Goal: Task Accomplishment & Management: Manage account settings

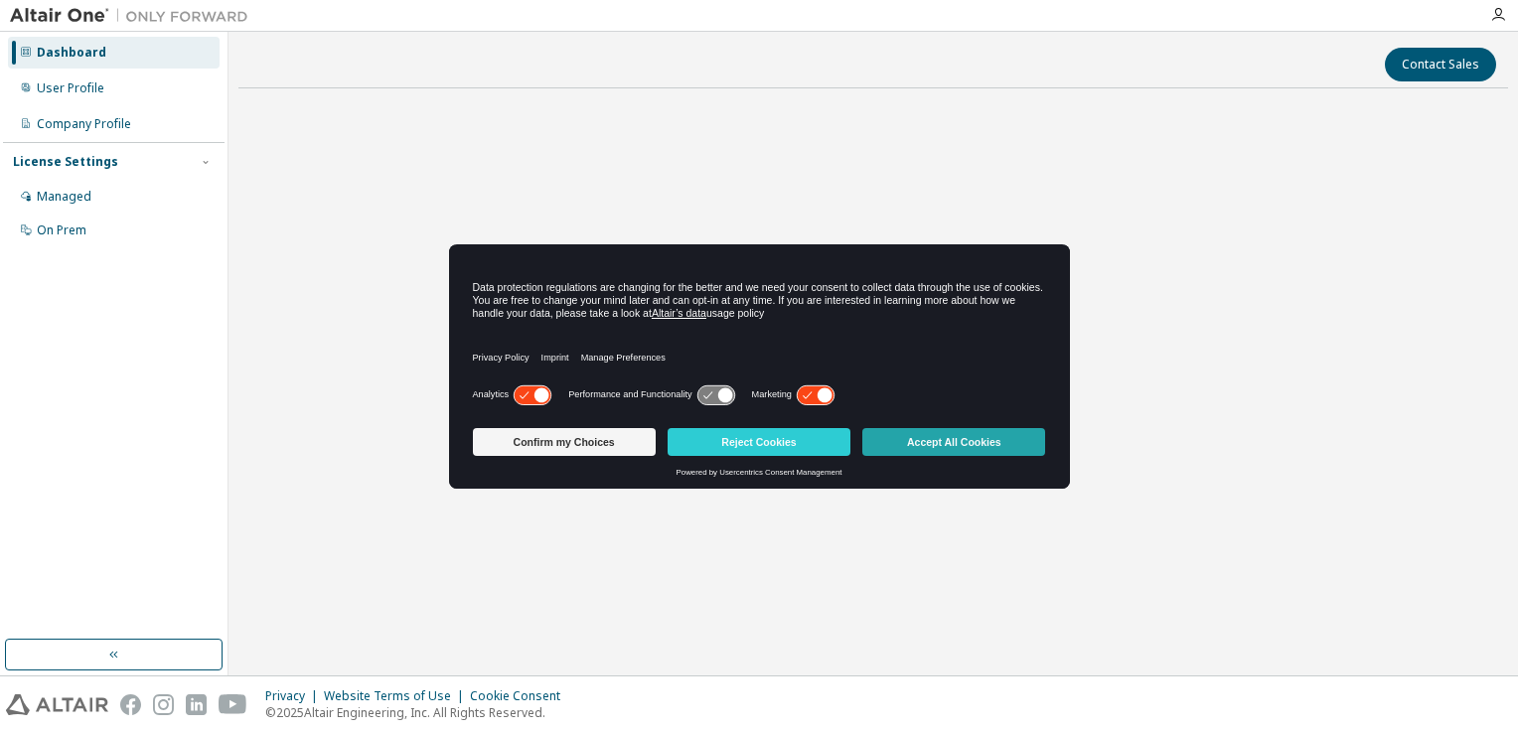
click at [901, 440] on button "Accept All Cookies" at bounding box center [953, 442] width 183 height 28
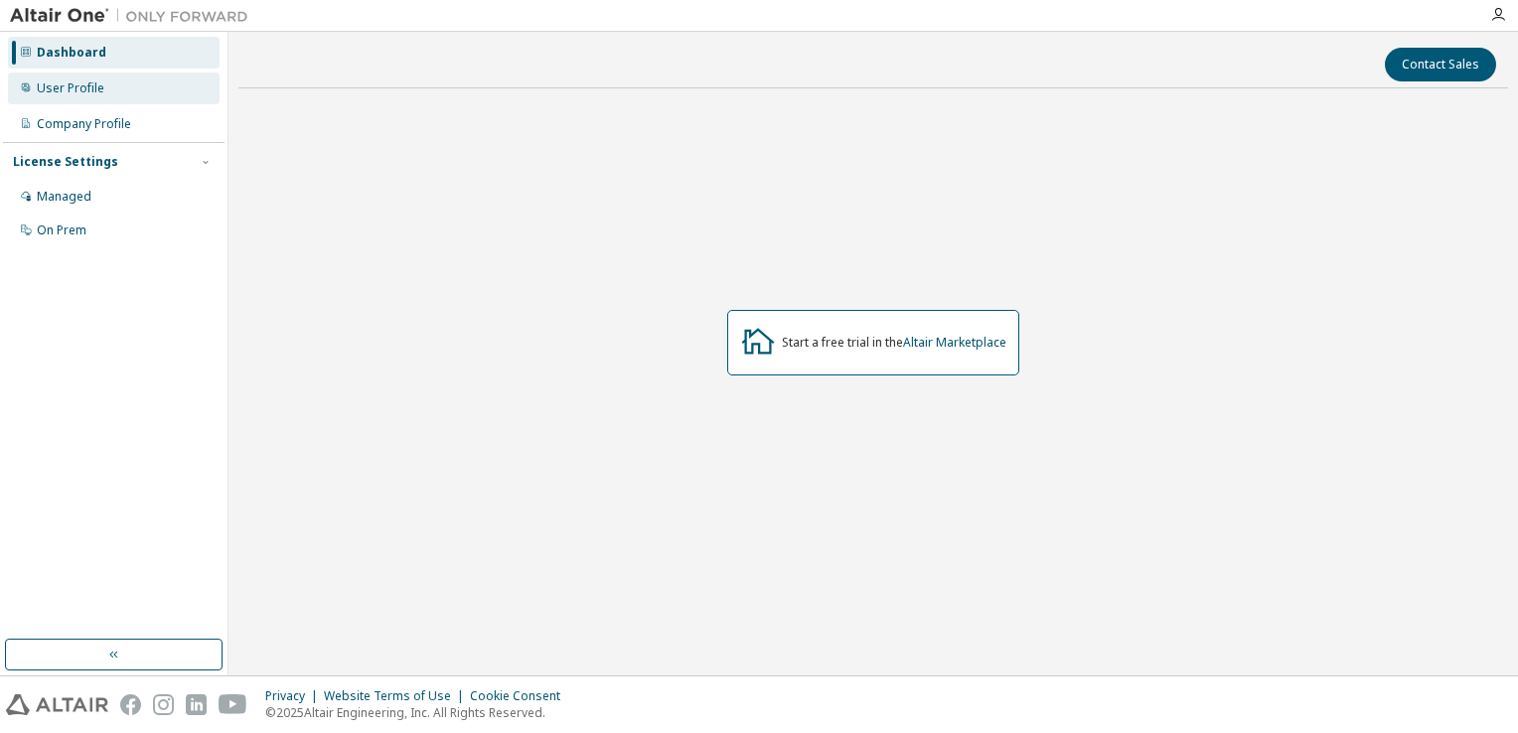
click at [197, 77] on div "User Profile" at bounding box center [114, 89] width 212 height 32
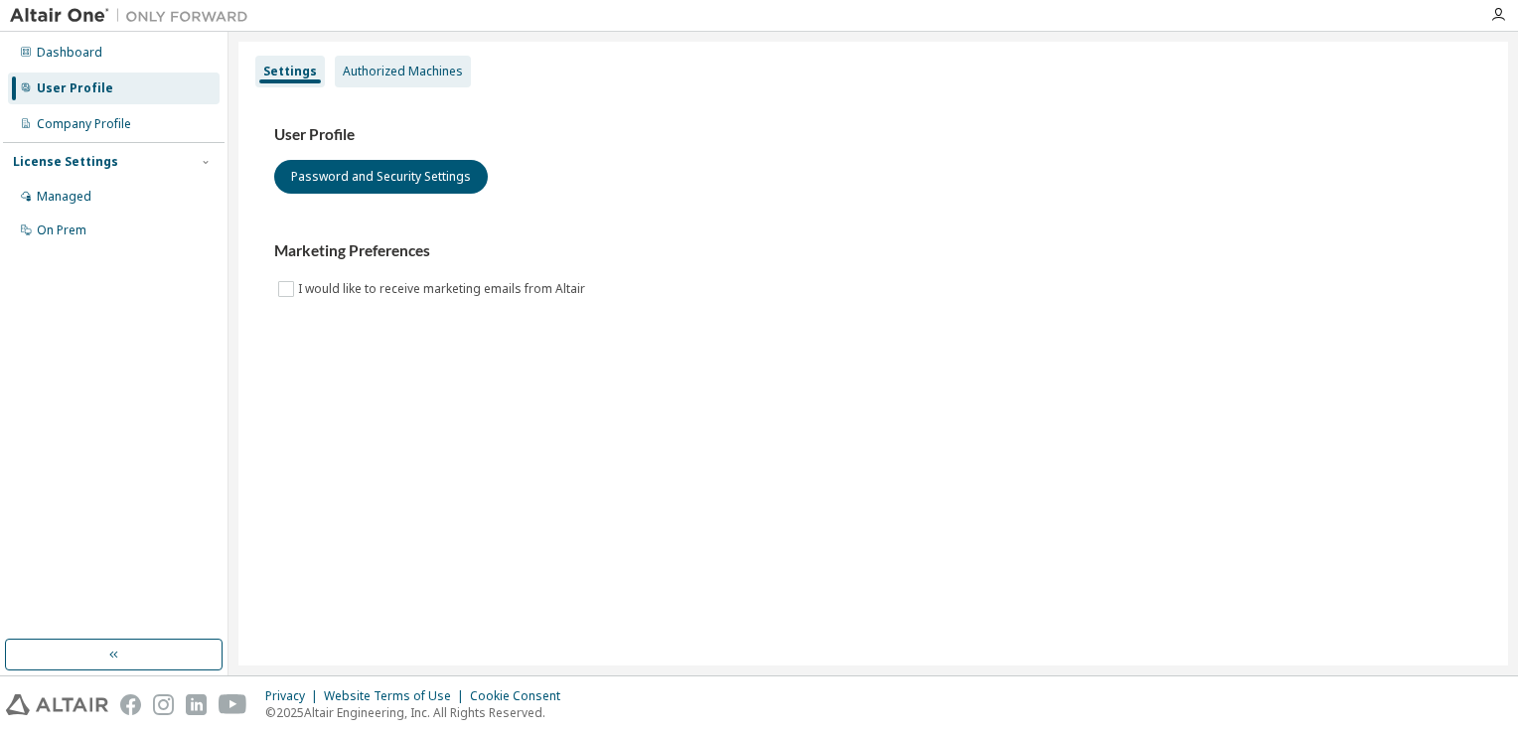
click at [423, 76] on div "Authorized Machines" at bounding box center [403, 72] width 120 height 16
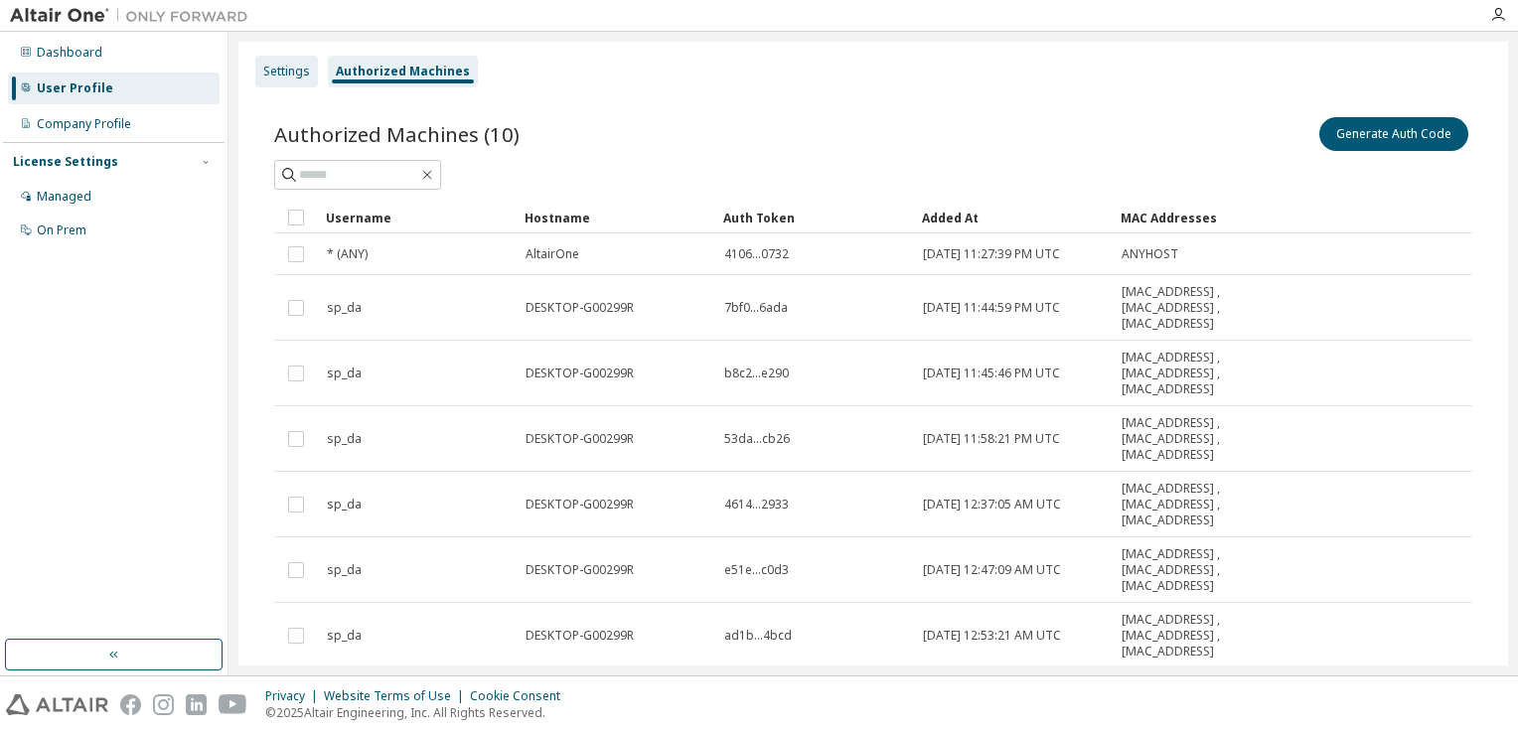
click at [283, 84] on div "Settings" at bounding box center [286, 72] width 63 height 32
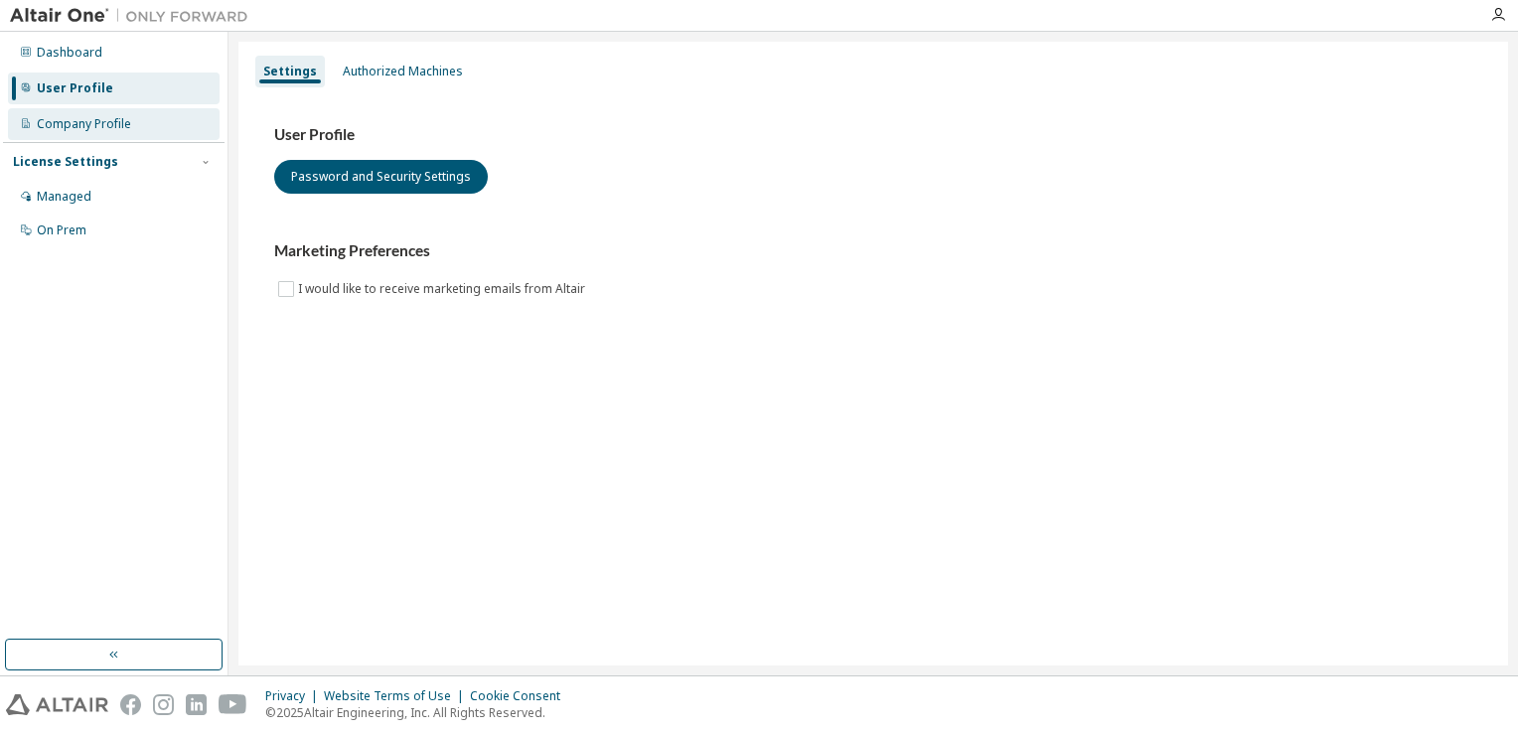
click at [147, 117] on div "Company Profile" at bounding box center [114, 124] width 212 height 32
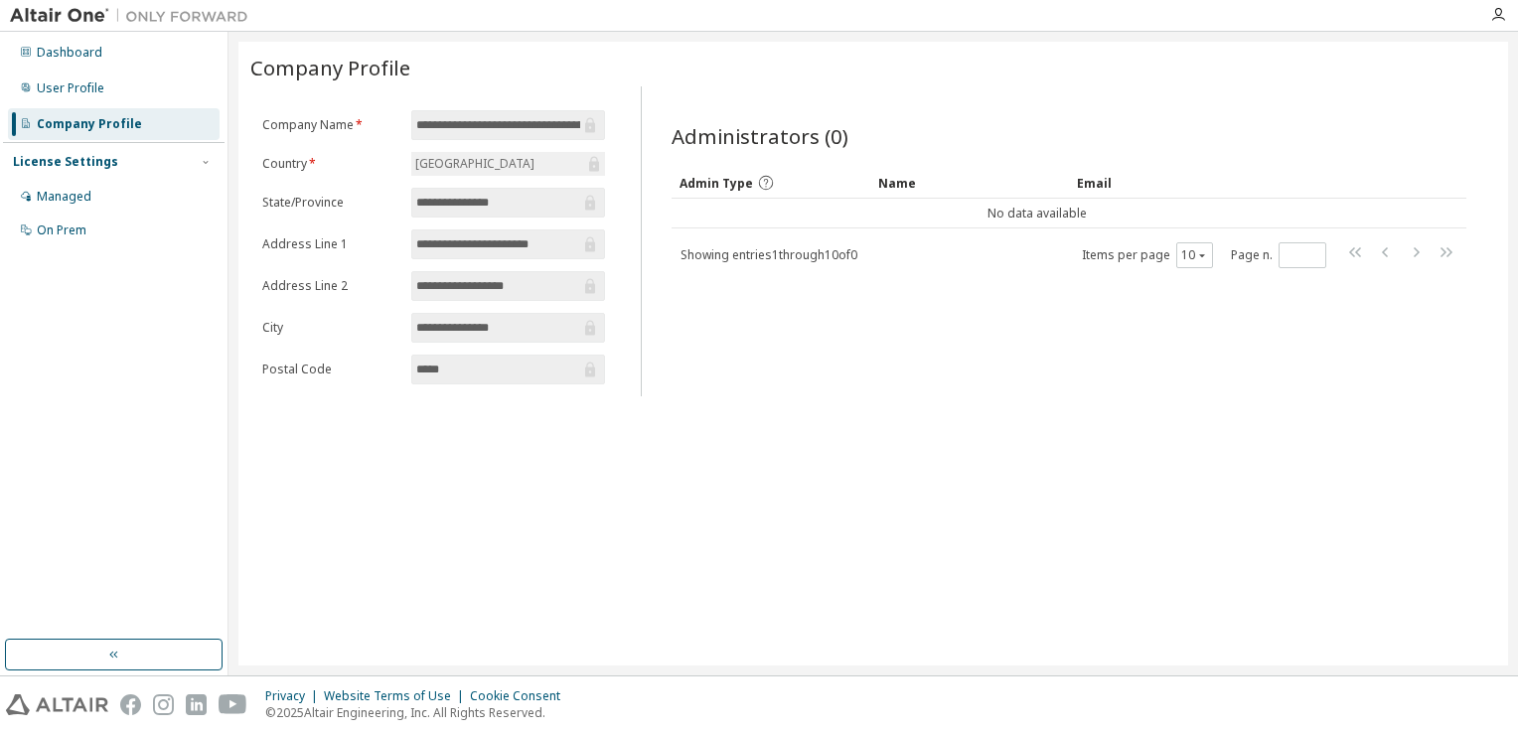
drag, startPoint x: 566, startPoint y: 136, endPoint x: 584, endPoint y: 130, distance: 18.8
click at [567, 136] on span "**********" at bounding box center [508, 125] width 194 height 30
click at [589, 129] on icon at bounding box center [590, 125] width 10 height 15
click at [1436, 211] on tr "No data available" at bounding box center [1069, 214] width 795 height 30
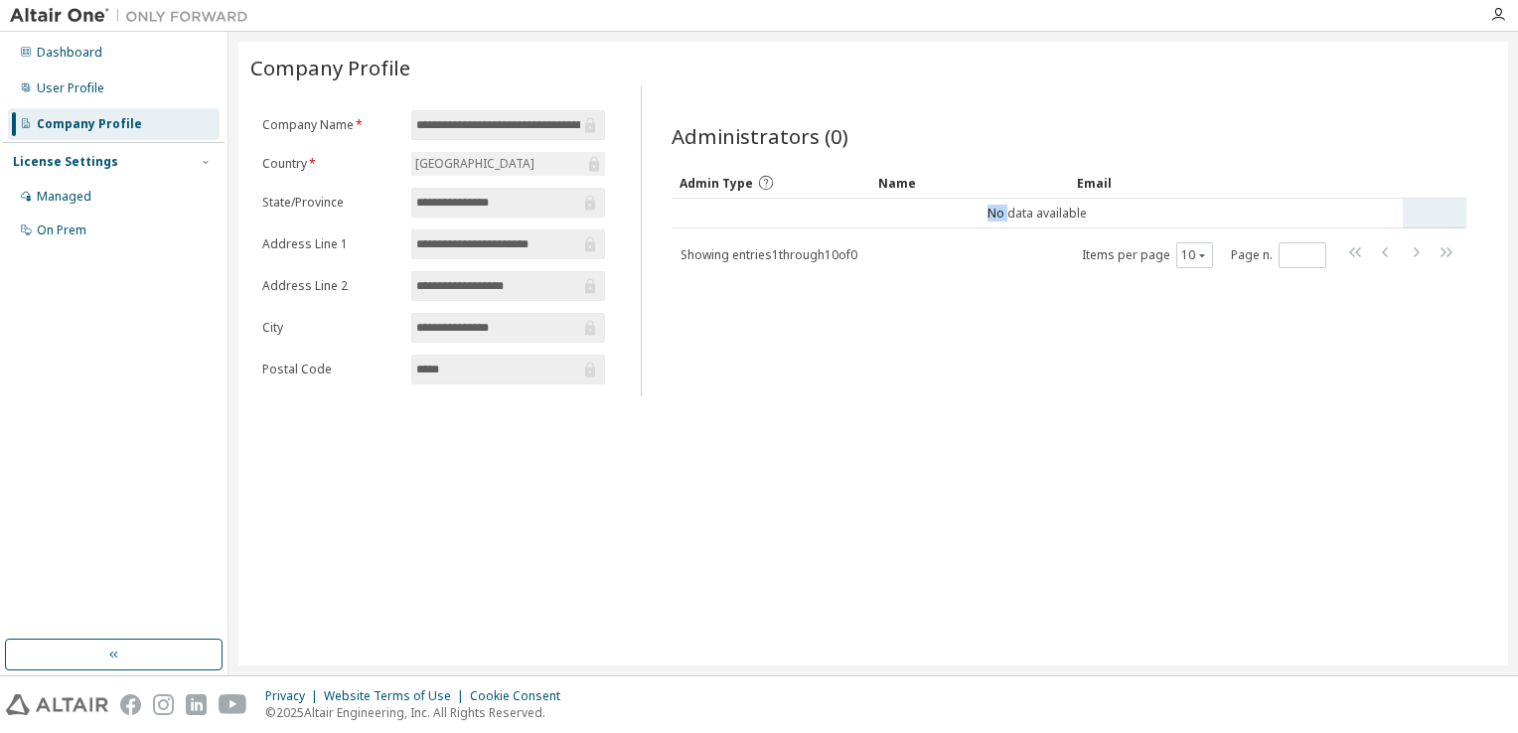
click at [1436, 211] on tr "No data available" at bounding box center [1069, 214] width 795 height 30
click at [1009, 272] on div "Administrators (0) Clear Load Save Save As Field Operator Value Select filter S…" at bounding box center [1069, 247] width 842 height 298
click at [102, 189] on div "Managed" at bounding box center [114, 197] width 212 height 32
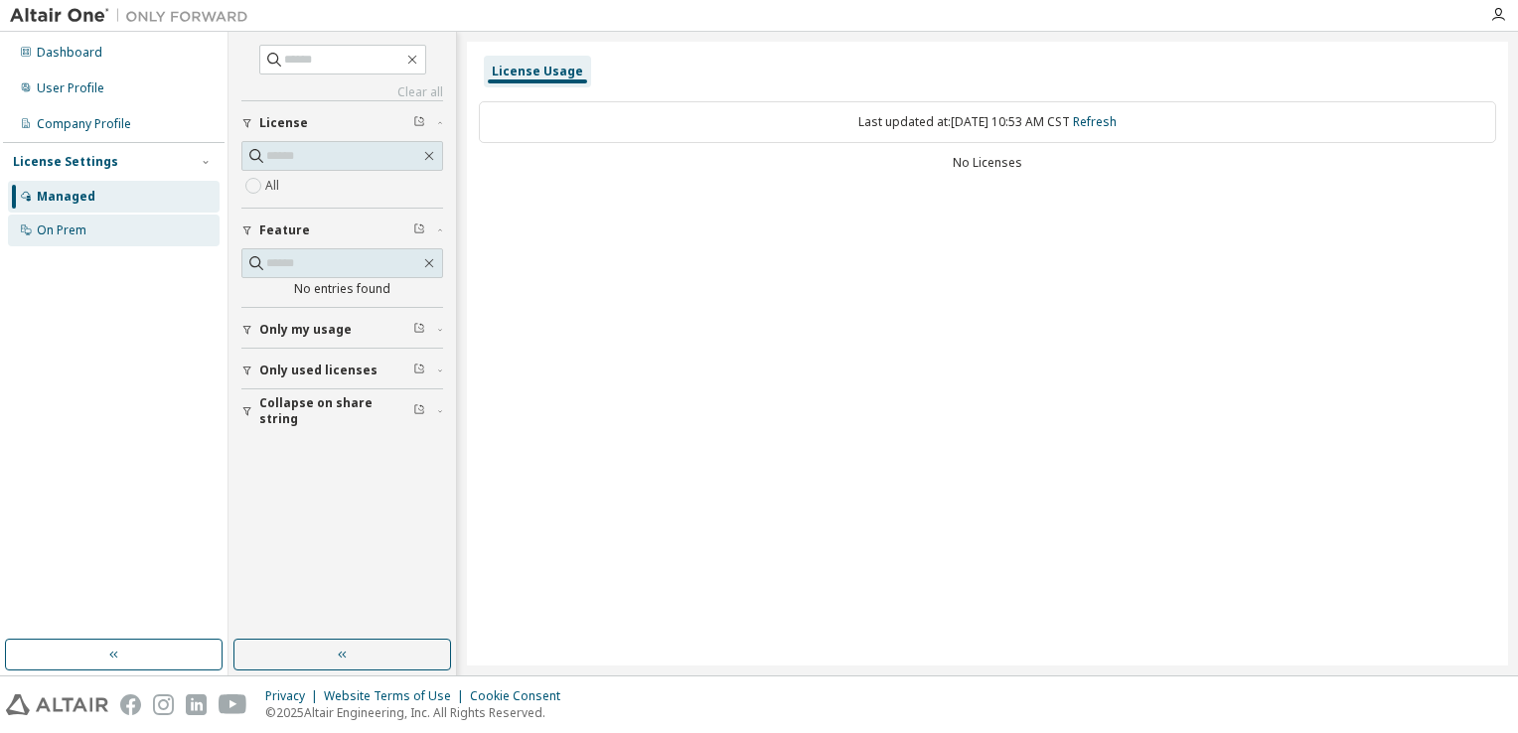
click at [103, 234] on div "On Prem" at bounding box center [114, 231] width 212 height 32
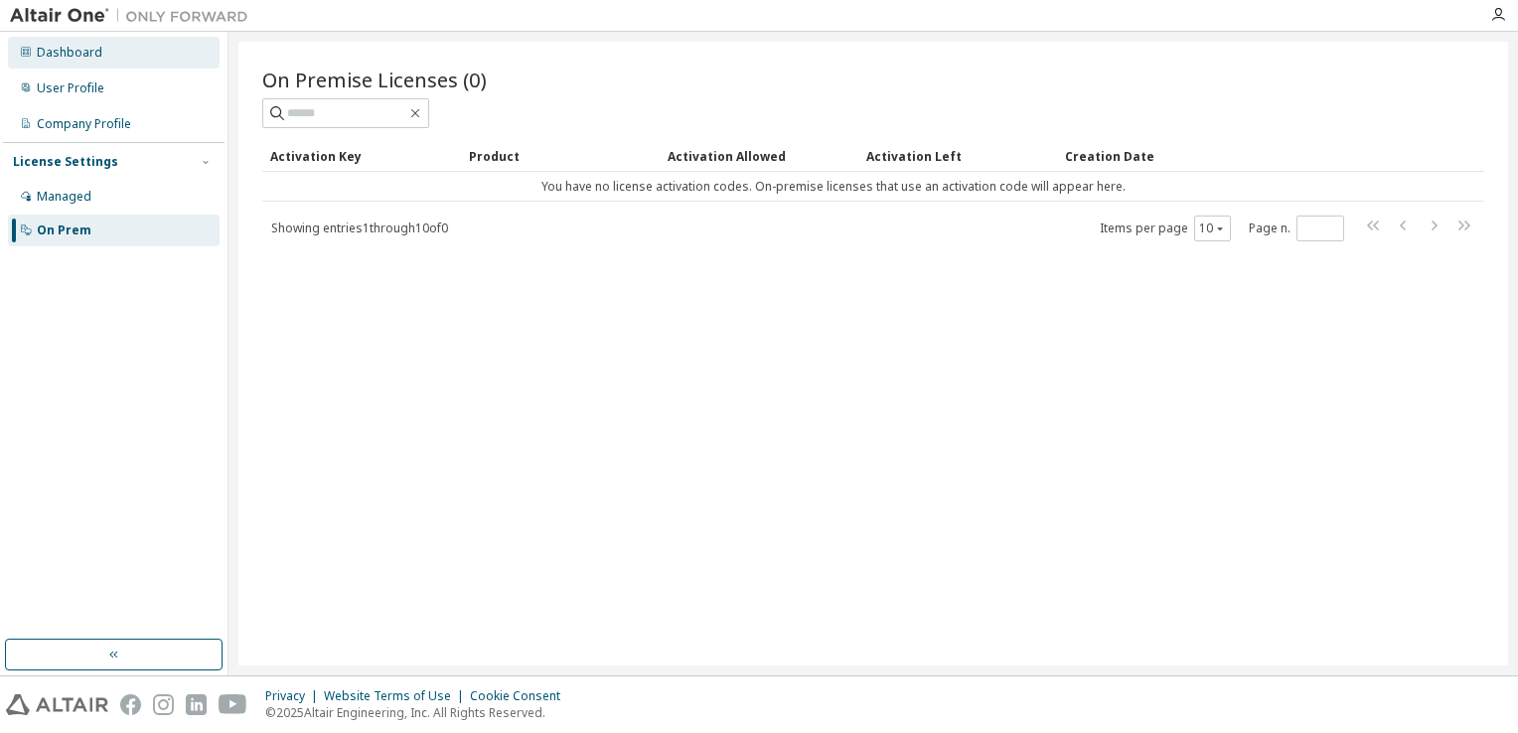
click at [86, 46] on div "Dashboard" at bounding box center [70, 53] width 66 height 16
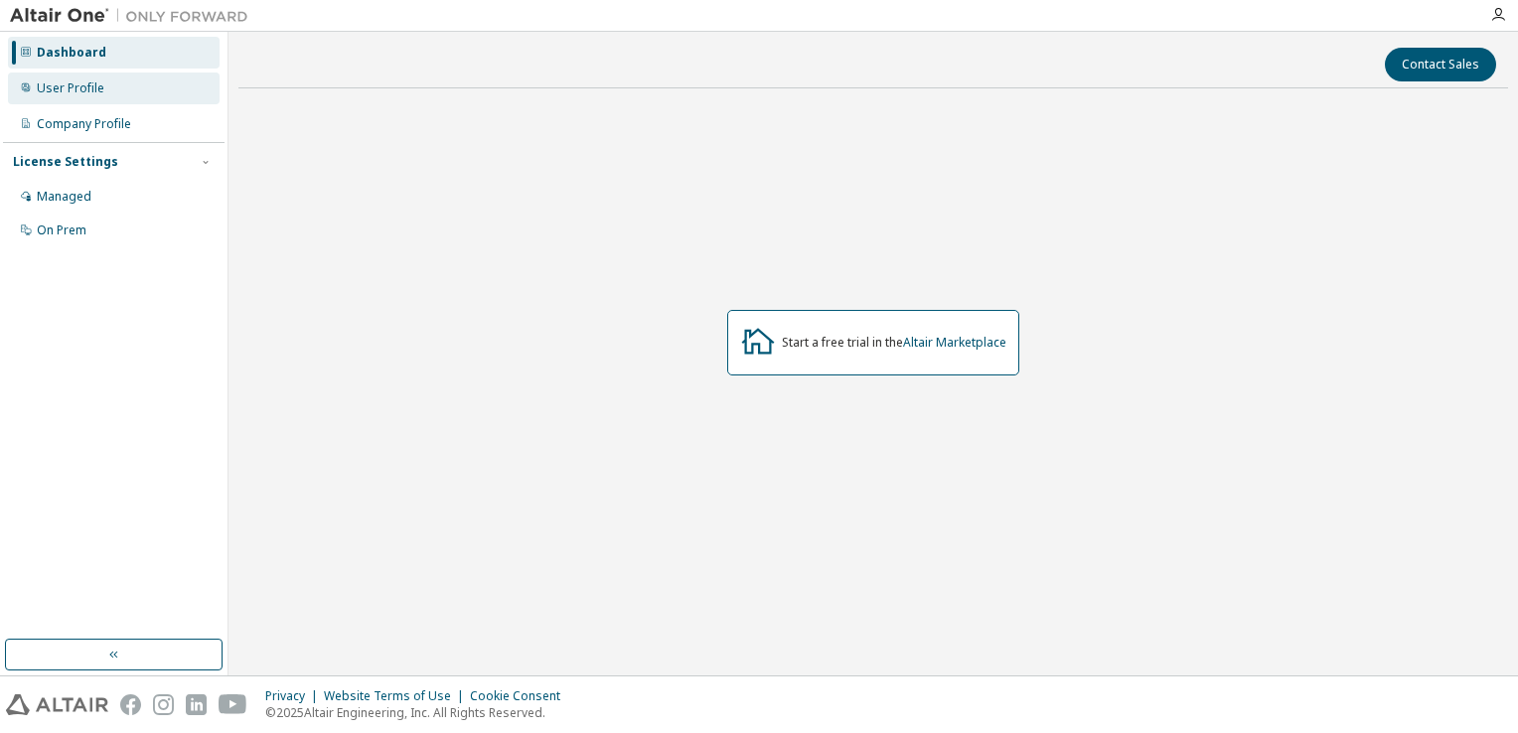
click at [79, 93] on div "User Profile" at bounding box center [71, 88] width 68 height 16
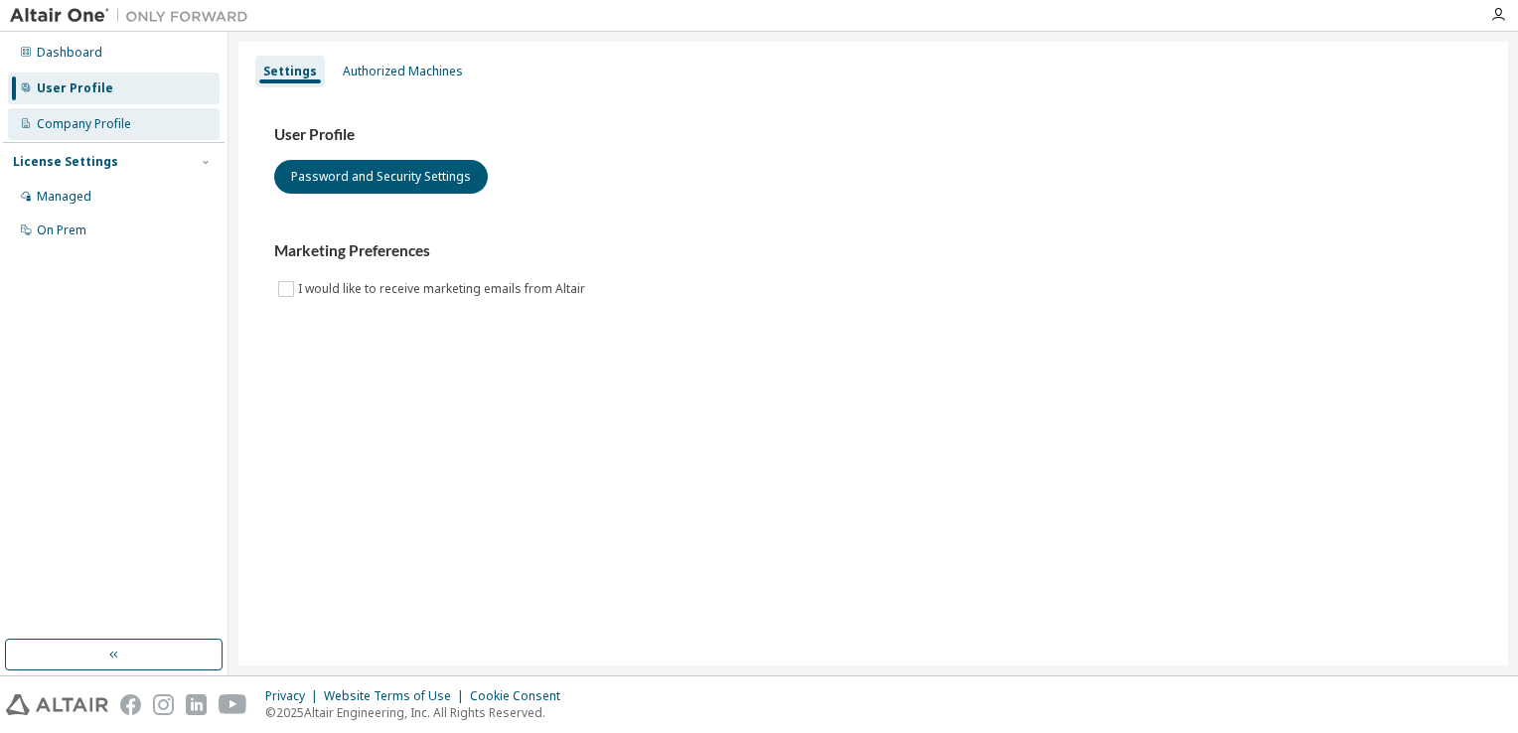
click at [107, 128] on div "Company Profile" at bounding box center [84, 124] width 94 height 16
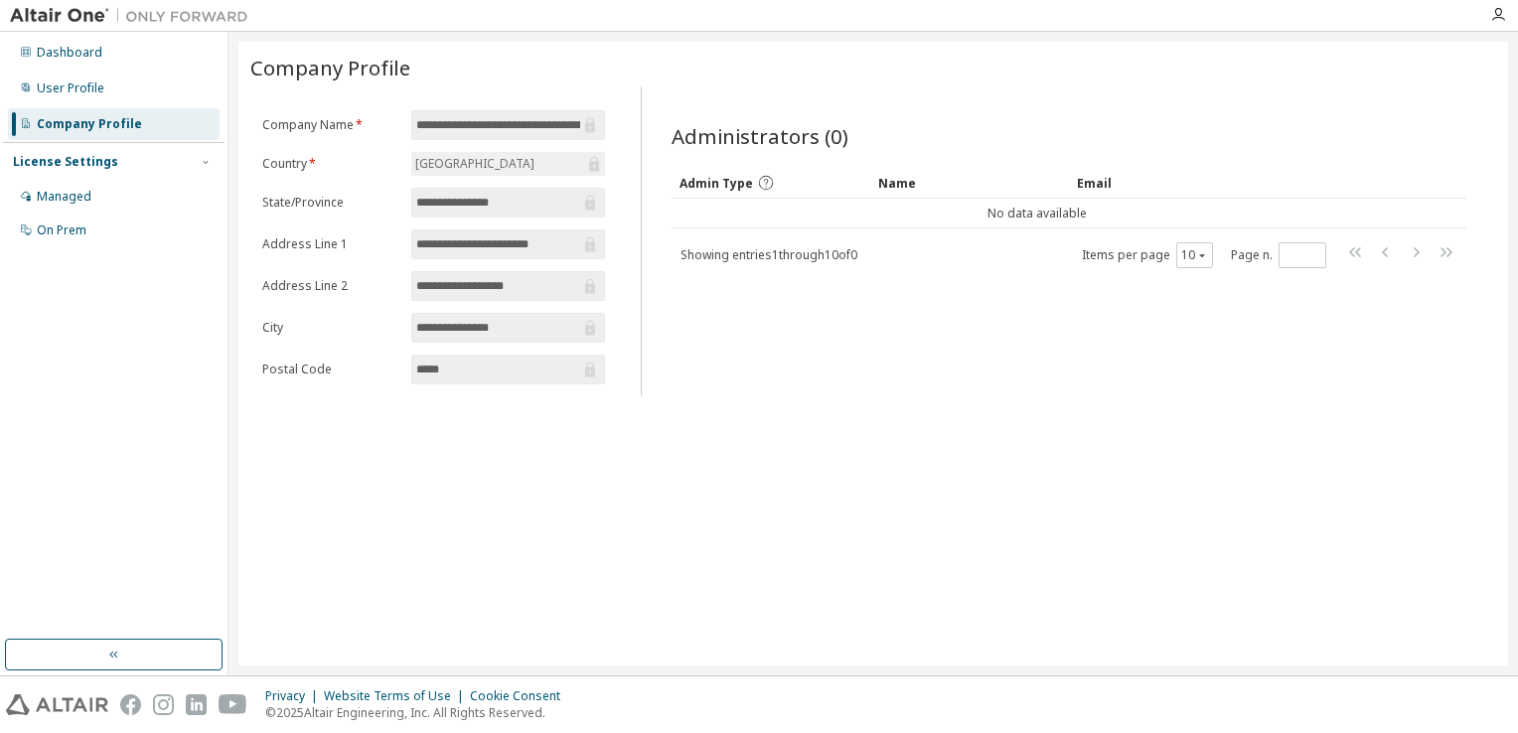
click at [502, 130] on input "**********" at bounding box center [498, 125] width 164 height 20
click at [513, 159] on div "[GEOGRAPHIC_DATA]" at bounding box center [508, 164] width 194 height 24
click at [501, 178] on form "**********" at bounding box center [433, 247] width 343 height 274
click at [497, 229] on span "**********" at bounding box center [508, 244] width 194 height 30
click at [1494, 14] on icon "button" at bounding box center [1498, 15] width 16 height 16
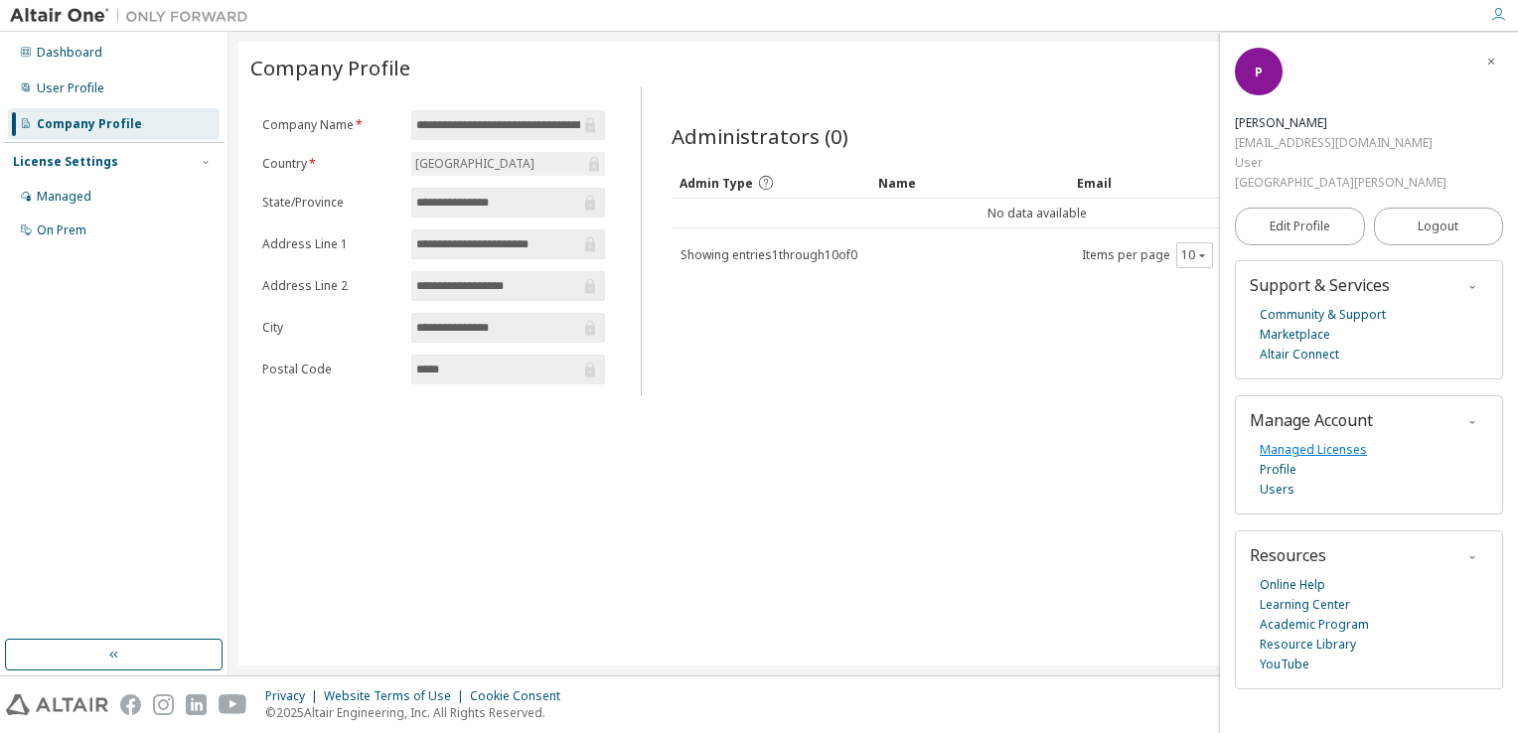
click at [1333, 447] on link "Managed Licenses" at bounding box center [1313, 450] width 107 height 20
click at [1282, 487] on link "Users" at bounding box center [1277, 490] width 35 height 20
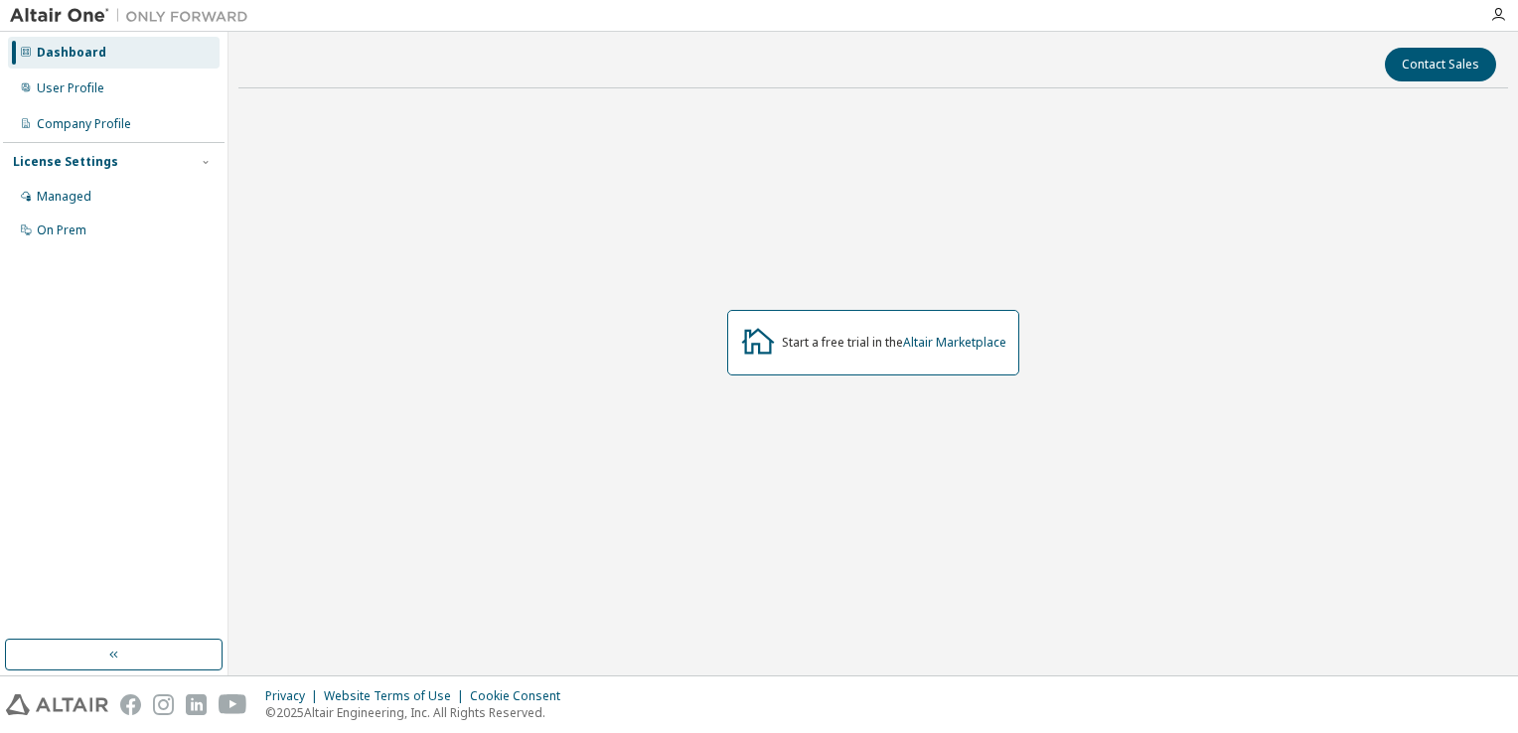
click at [154, 164] on div "License Settings" at bounding box center [114, 162] width 202 height 18
click at [164, 166] on div "License Settings" at bounding box center [114, 162] width 202 height 18
click at [159, 187] on div "Managed" at bounding box center [114, 197] width 212 height 32
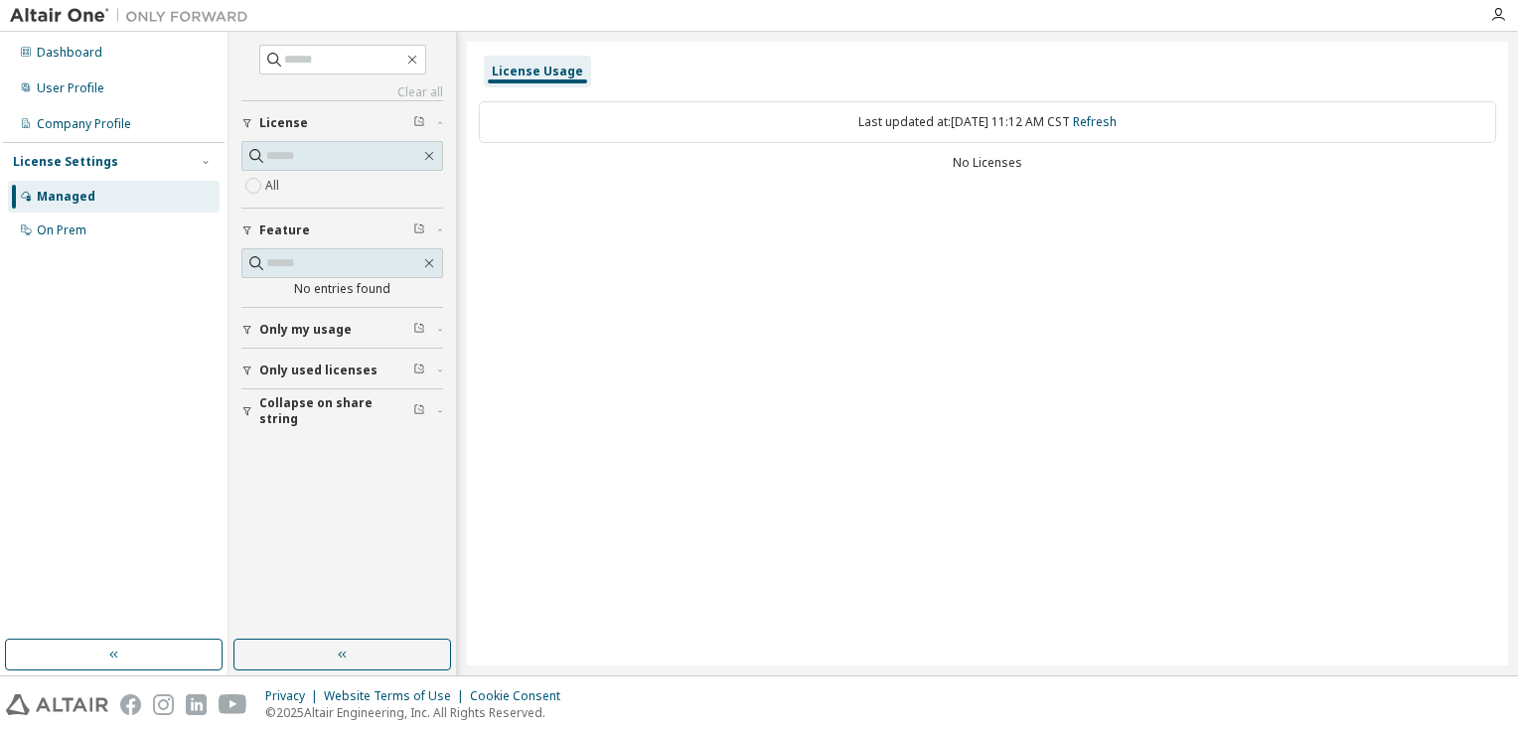
click at [326, 328] on span "Only my usage" at bounding box center [305, 330] width 92 height 16
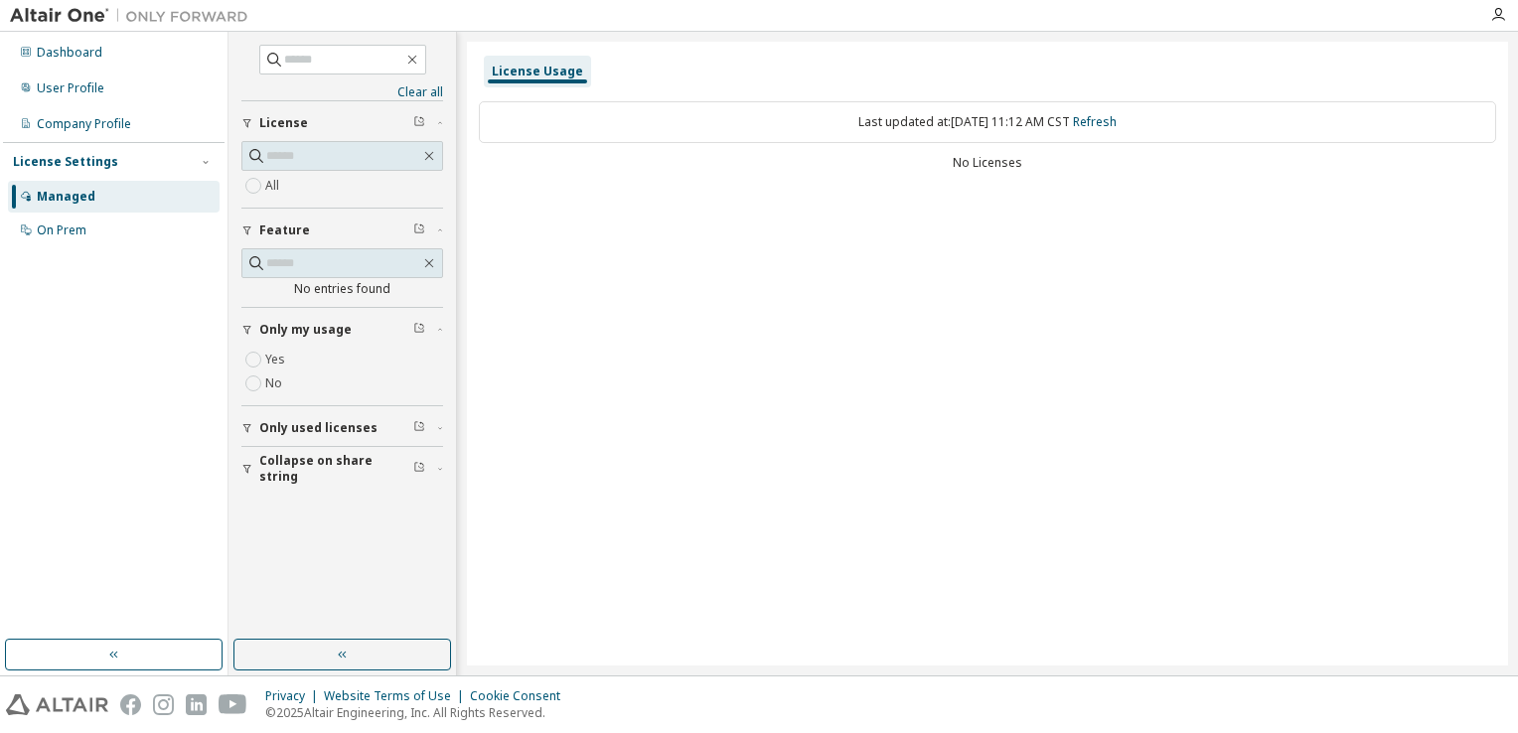
click at [278, 423] on span "Only used licenses" at bounding box center [318, 428] width 118 height 16
click at [307, 515] on button "Collapse on share string" at bounding box center [342, 527] width 202 height 44
click at [421, 327] on icon "button" at bounding box center [419, 328] width 12 height 12
click at [398, 92] on link "Clear all" at bounding box center [342, 92] width 202 height 16
click at [312, 50] on input "text" at bounding box center [343, 60] width 119 height 20
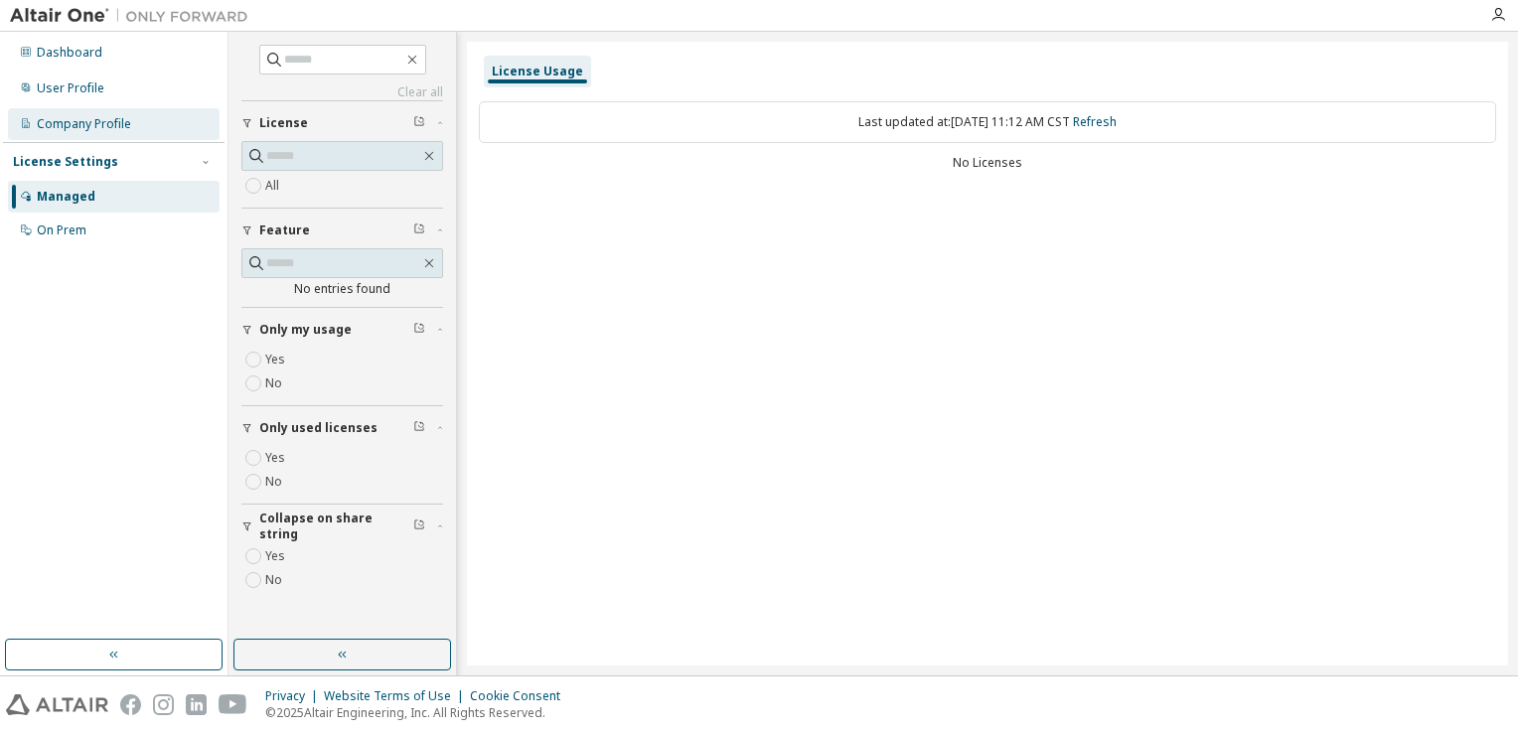
click at [104, 125] on div "Company Profile" at bounding box center [84, 124] width 94 height 16
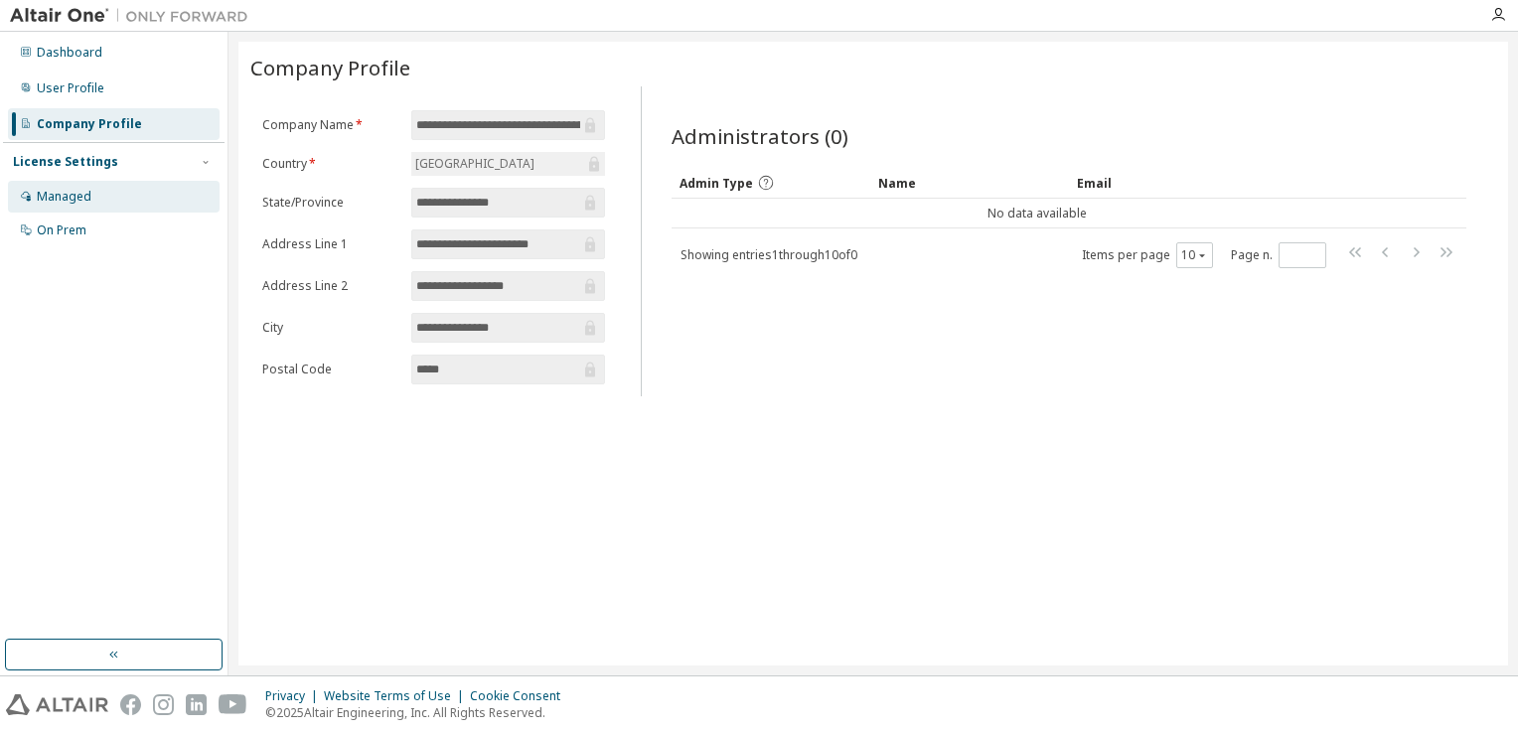
click at [143, 189] on div "Managed" at bounding box center [114, 197] width 212 height 32
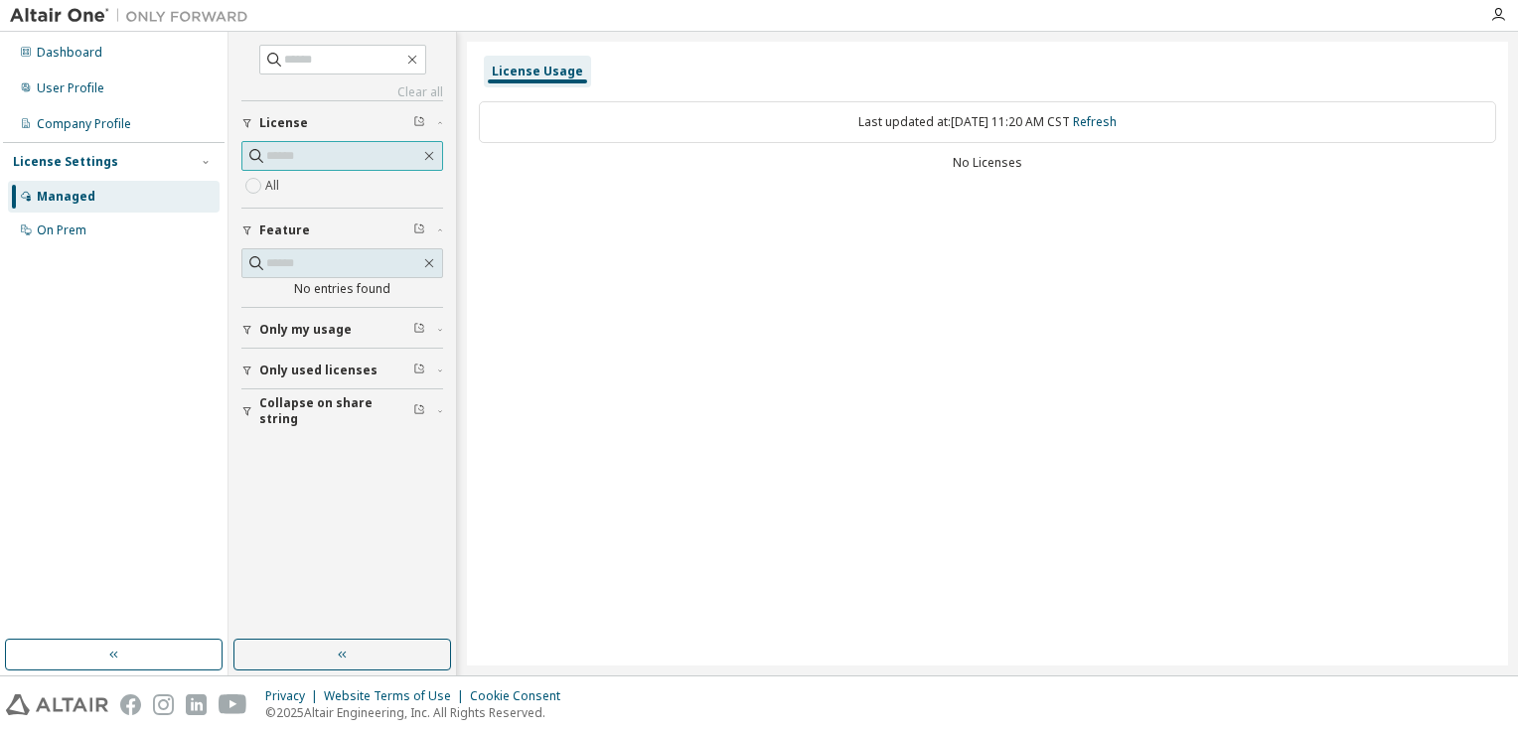
click at [361, 159] on input "text" at bounding box center [343, 156] width 154 height 20
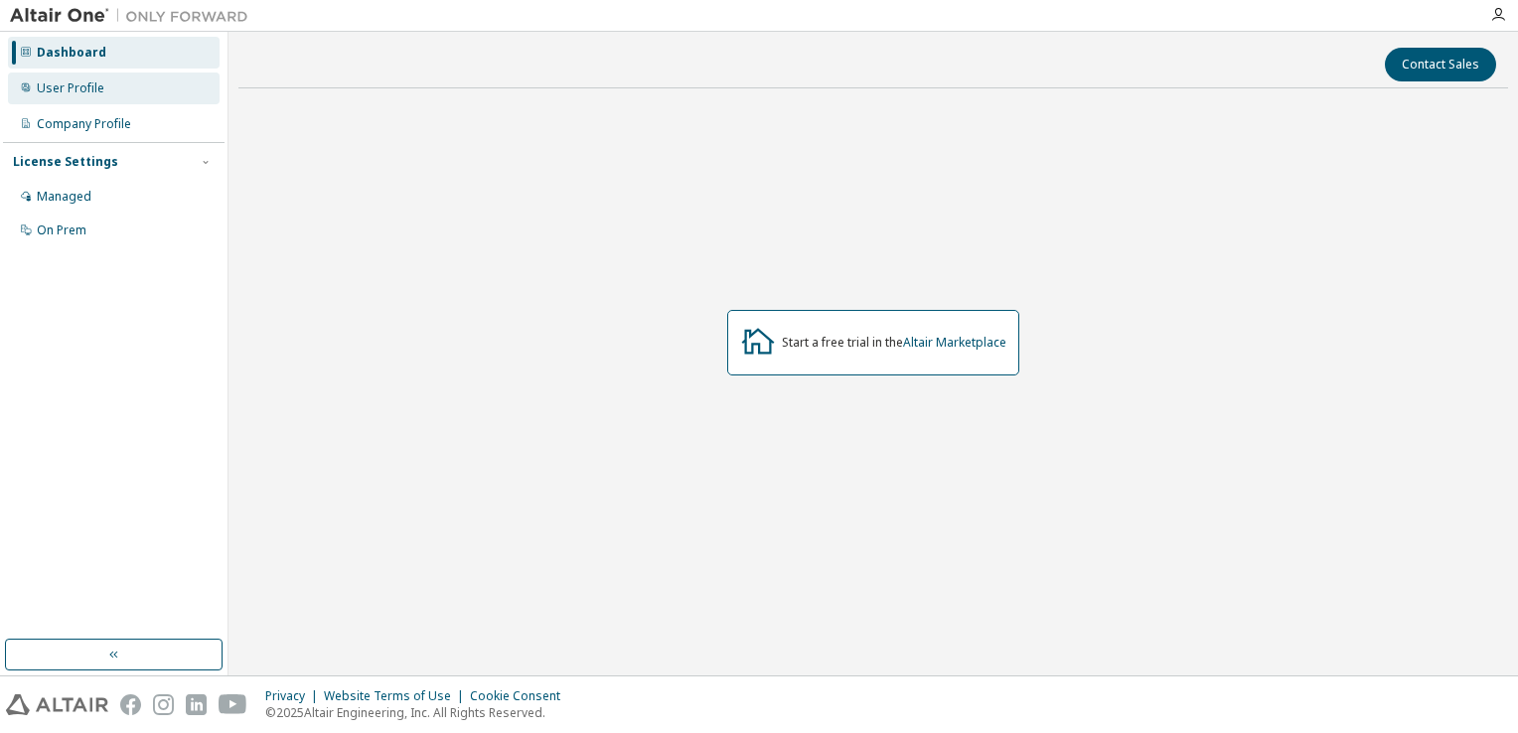
click at [126, 73] on div "User Profile" at bounding box center [114, 89] width 212 height 32
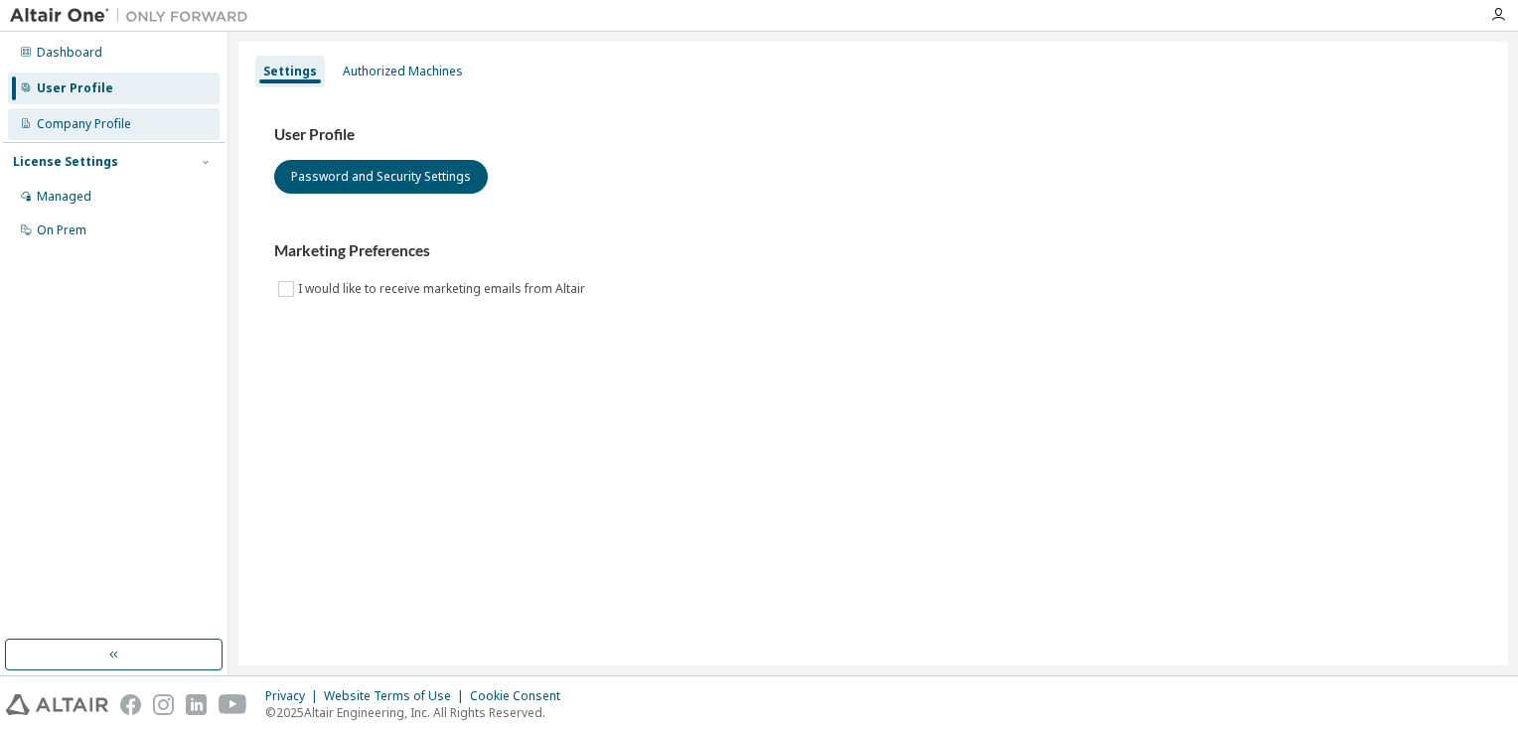
click at [134, 115] on div "Company Profile" at bounding box center [114, 124] width 212 height 32
